Goal: Complete application form

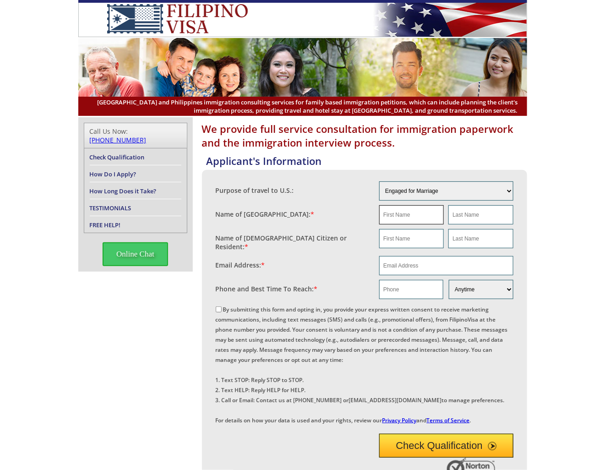
click at [414, 212] on input "text" at bounding box center [411, 214] width 65 height 19
type input "Carmina"
type input "Pontilla"
click at [392, 238] on input "text" at bounding box center [411, 238] width 65 height 19
drag, startPoint x: 411, startPoint y: 214, endPoint x: 391, endPoint y: 235, distance: 28.8
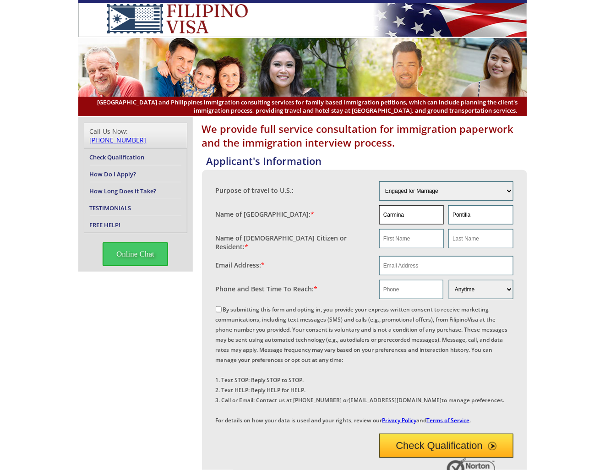
click at [363, 216] on fieldset "Name of [GEOGRAPHIC_DATA]: * [PERSON_NAME][GEOGRAPHIC_DATA]" at bounding box center [365, 215] width 298 height 24
paste input "[PERSON_NAME] [EMAIL_ADDRESS][DOMAIN_NAME]"
type input "CarminaGarcia [EMAIL_ADDRESS][DOMAIN_NAME]"
click at [403, 240] on div "Purpose of travel to U.S.: Engaged for Marriage Already Married to [DEMOGRAPHIC…" at bounding box center [365, 303] width 298 height 248
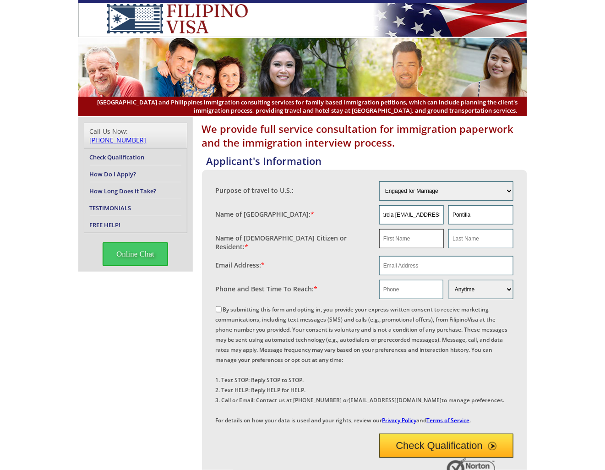
scroll to position [0, 0]
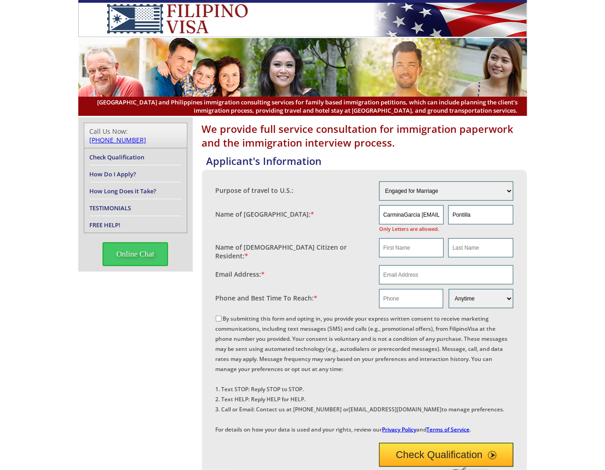
click at [367, 236] on fieldset "Name of [GEOGRAPHIC_DATA]: * CarminaGarcia [EMAIL_ADDRESS][DOMAIN_NAME] Only Le…" at bounding box center [365, 219] width 298 height 33
click at [400, 212] on input "CarminaGarcia [EMAIL_ADDRESS][DOMAIN_NAME]" at bounding box center [411, 214] width 65 height 19
click at [398, 257] on input "text" at bounding box center [411, 247] width 65 height 19
drag, startPoint x: 381, startPoint y: 217, endPoint x: 462, endPoint y: 217, distance: 81.5
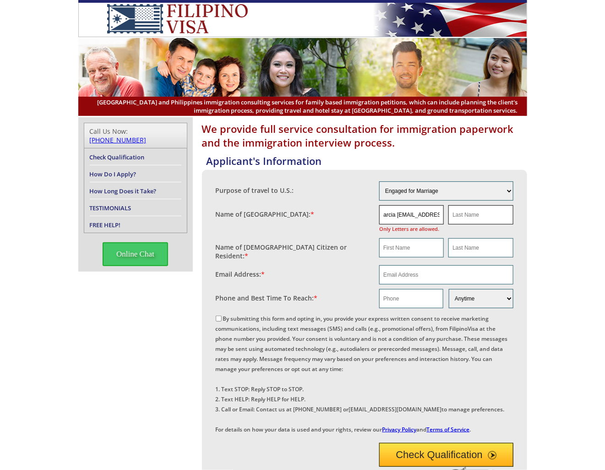
click at [462, 217] on div "CarminaGarcia [EMAIL_ADDRESS][DOMAIN_NAME] Only Letters are allowed." at bounding box center [446, 219] width 134 height 28
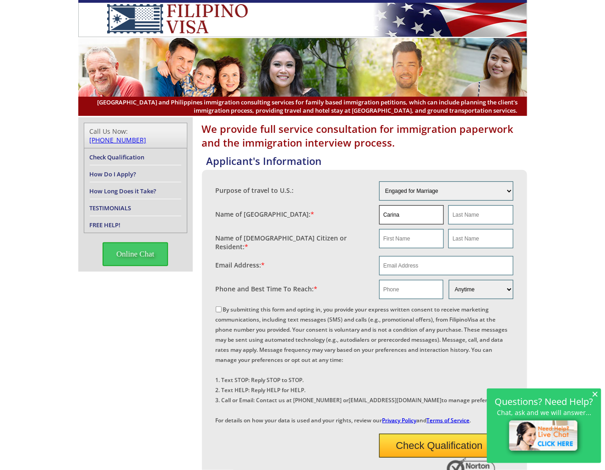
click at [421, 213] on input "Carina" at bounding box center [411, 214] width 65 height 19
drag, startPoint x: 422, startPoint y: 213, endPoint x: 381, endPoint y: 216, distance: 40.8
click at [381, 216] on input "Carina" at bounding box center [411, 214] width 65 height 19
type input "Carmina"
type input "Pontilla"
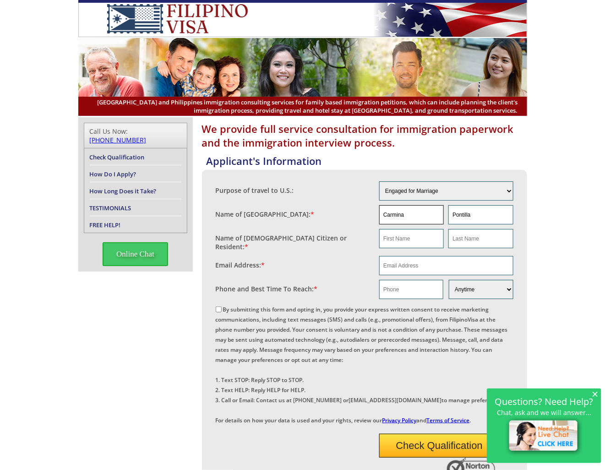
drag, startPoint x: 412, startPoint y: 215, endPoint x: 373, endPoint y: 215, distance: 39.4
click at [373, 215] on fieldset "Name of [GEOGRAPHIC_DATA]: * [PERSON_NAME][GEOGRAPHIC_DATA]" at bounding box center [365, 215] width 298 height 24
click at [407, 241] on input "text" at bounding box center [411, 238] width 65 height 19
paste input "CarminaGarcia [EMAIL_ADDRESS][DOMAIN_NAME]"
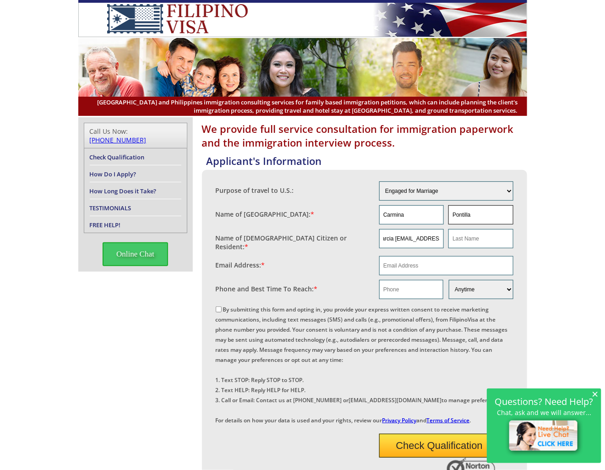
type input "CarminaGarcia [EMAIL_ADDRESS][DOMAIN_NAME]"
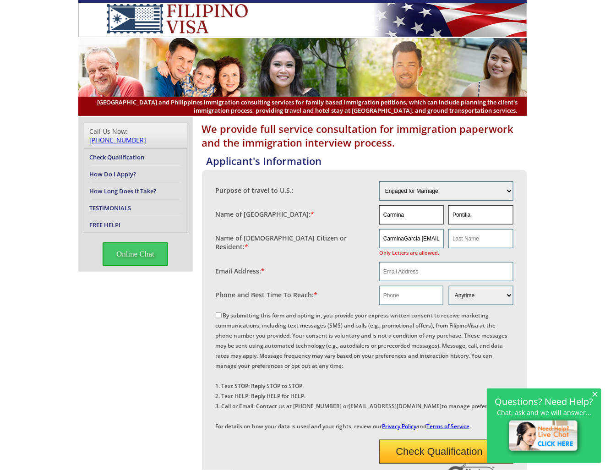
drag, startPoint x: 480, startPoint y: 217, endPoint x: 431, endPoint y: 217, distance: 49.5
click at [431, 217] on div "[PERSON_NAME][GEOGRAPHIC_DATA]" at bounding box center [446, 214] width 134 height 19
click at [467, 238] on input "text" at bounding box center [481, 238] width 65 height 19
paste input "Pontilla"
type input "Pontilla"
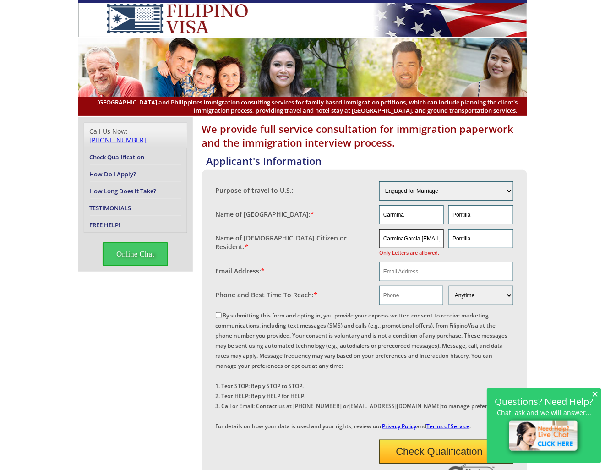
click at [415, 241] on input "CarminaGarcia [EMAIL_ADDRESS][DOMAIN_NAME]" at bounding box center [411, 238] width 65 height 19
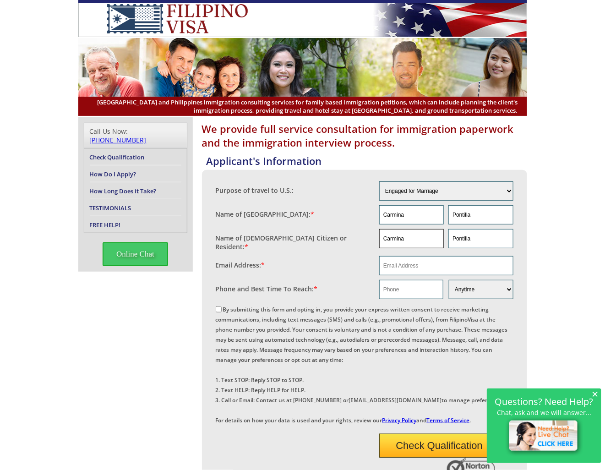
type input "Carmina"
click at [410, 256] on input "email" at bounding box center [446, 265] width 134 height 19
paste input "CarminaGarcia [EMAIL_ADDRESS][DOMAIN_NAME]"
click at [423, 262] on input "CarminaGarcia [EMAIL_ADDRESS][DOMAIN_NAME]" at bounding box center [446, 265] width 134 height 19
type input "[EMAIL_ADDRESS][DOMAIN_NAME]"
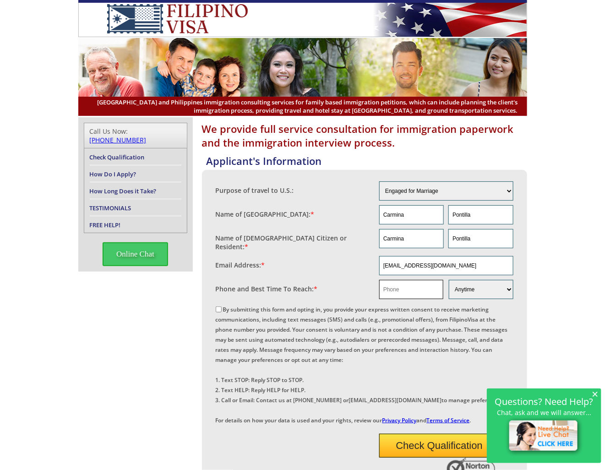
click at [394, 286] on input "text" at bounding box center [411, 289] width 64 height 19
paste input "[PHONE_NUMBER]"
click at [421, 283] on input "[PHONE_NUMBER]" at bounding box center [411, 289] width 64 height 19
click at [392, 285] on input "[PHONE_NUMBER]" at bounding box center [411, 289] width 64 height 19
type input "961980 6541"
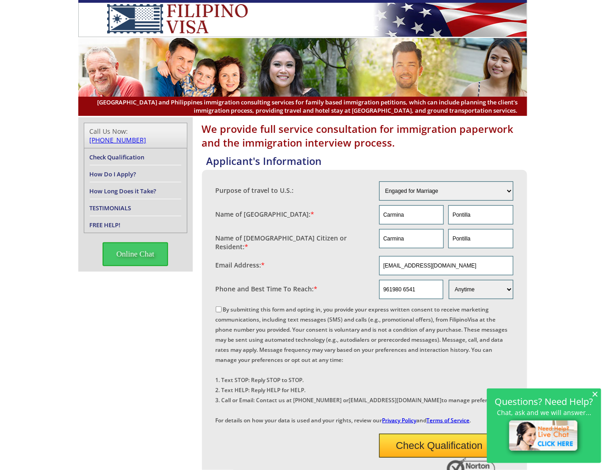
click at [553, 299] on div "We provide full service consultation for immigration paperwork and the immigrat…" at bounding box center [302, 396] width 605 height 558
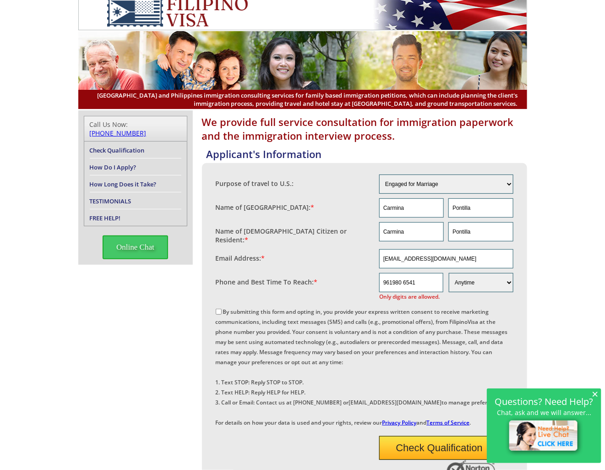
scroll to position [11, 0]
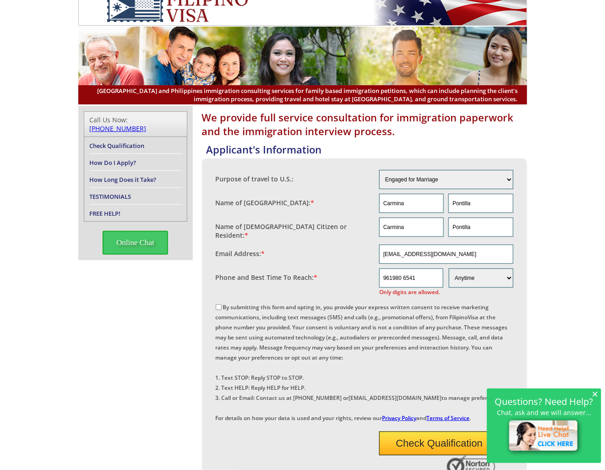
click at [596, 394] on span "×" at bounding box center [595, 394] width 6 height 8
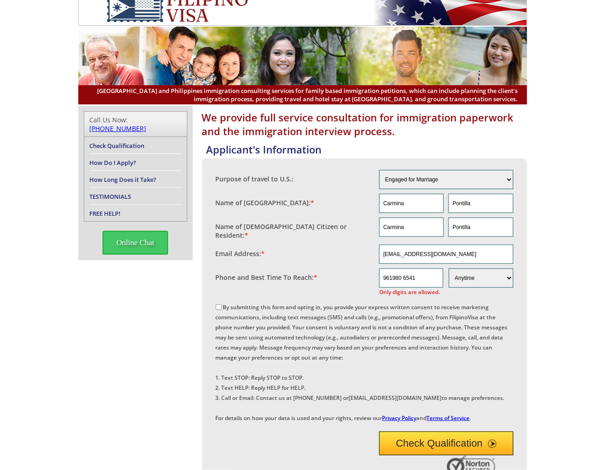
click at [553, 292] on div "We provide full service consultation for immigration paperwork and the immigrat…" at bounding box center [302, 390] width 605 height 568
click at [217, 304] on input "By submitting this form and opting in, you provide your express written consent…" at bounding box center [219, 307] width 6 height 6
checkbox input "true"
click at [543, 308] on div "We provide full service consultation for immigration paperwork and the immigrat…" at bounding box center [302, 390] width 605 height 568
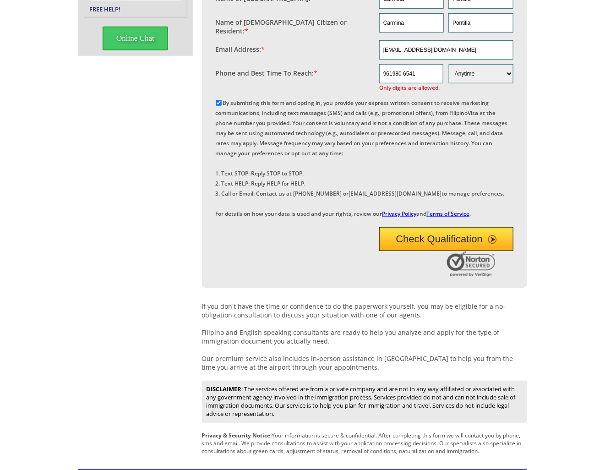
scroll to position [218, 0]
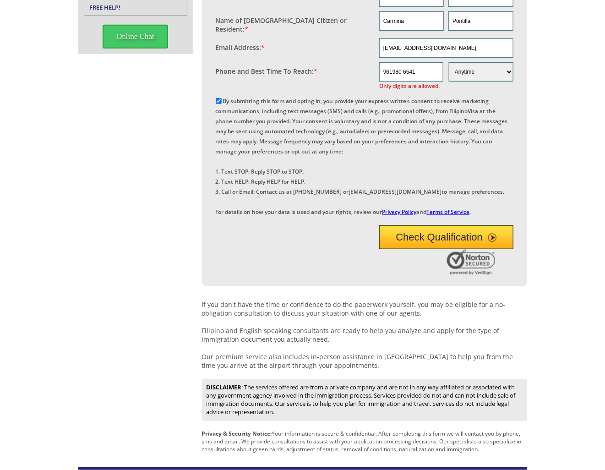
click at [416, 249] on button "Check Qualification" at bounding box center [446, 237] width 134 height 24
click at [554, 128] on div "We provide full service consultation for immigration paperwork and the immigrat…" at bounding box center [302, 184] width 605 height 568
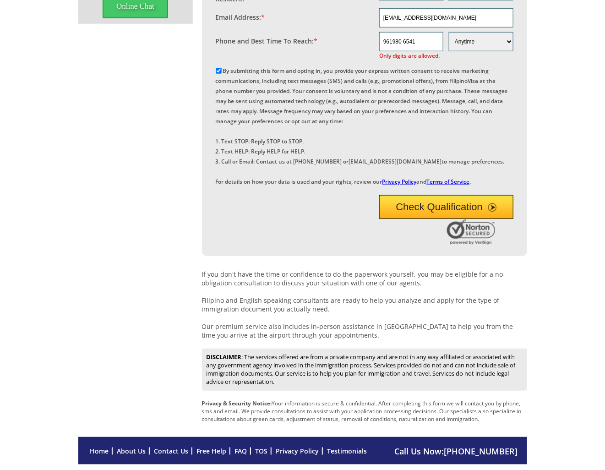
scroll to position [285, 0]
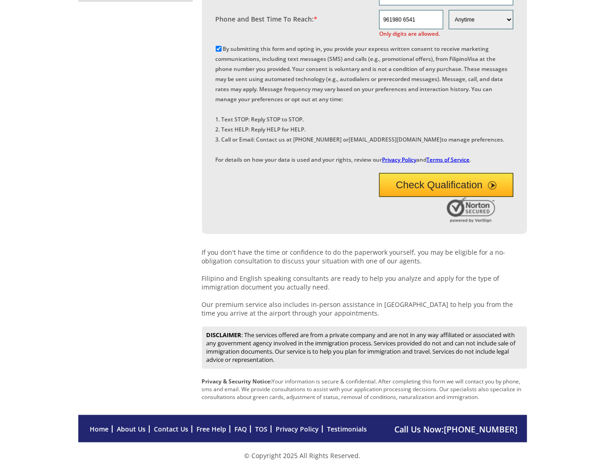
click at [106, 242] on div "We provide full service consultation for immigration paperwork and the immigrat…" at bounding box center [302, 131] width 449 height 568
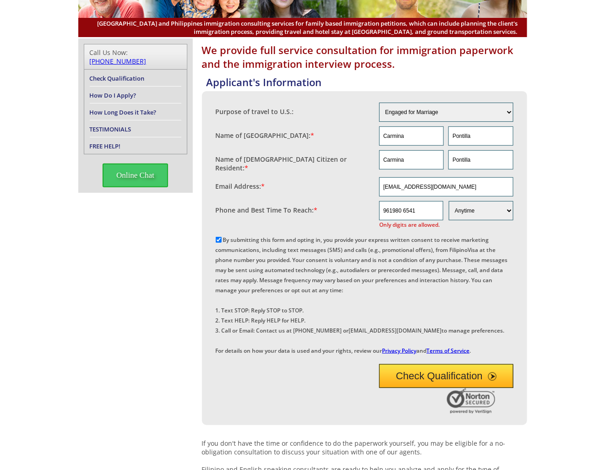
scroll to position [10, 0]
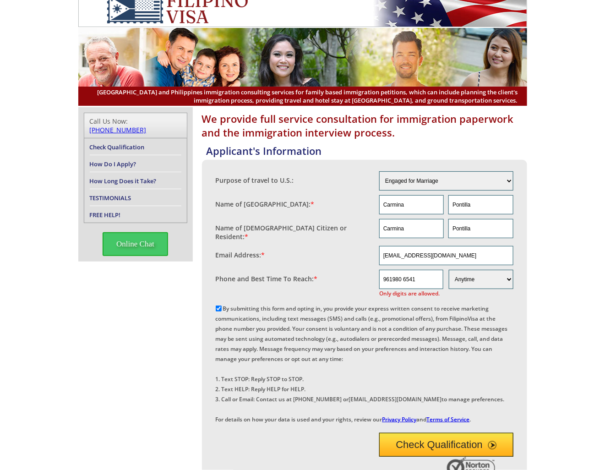
click at [424, 457] on button "Check Qualification" at bounding box center [446, 445] width 134 height 24
click at [427, 279] on input "961980 6541" at bounding box center [411, 279] width 64 height 19
click at [381, 278] on input "961980 6541" at bounding box center [411, 279] width 64 height 19
click at [426, 276] on input "0961980 6541" at bounding box center [411, 279] width 64 height 19
click at [407, 275] on input "0961980 6541" at bounding box center [411, 279] width 64 height 19
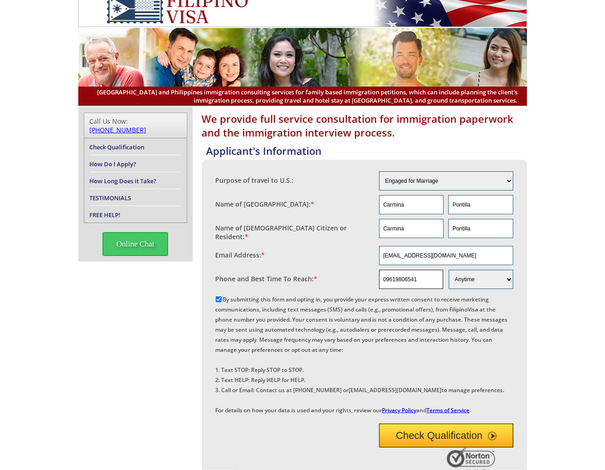
type input "09619806541"
click at [433, 448] on button "Check Qualification" at bounding box center [446, 436] width 134 height 24
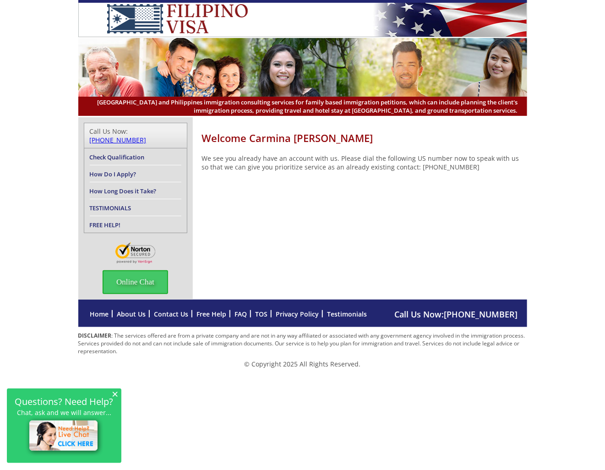
click at [356, 224] on div "Welcome Carmina dawn pontillas We see you already have an account with us. Plea…" at bounding box center [302, 208] width 449 height 182
click at [287, 205] on div "Welcome Carmina dawn pontillas We see you already have an account with us. Plea…" at bounding box center [302, 208] width 449 height 182
click at [348, 216] on div "Welcome Carmina dawn pontillas We see you already have an account with us. Plea…" at bounding box center [302, 208] width 449 height 182
